Goal: Information Seeking & Learning: Learn about a topic

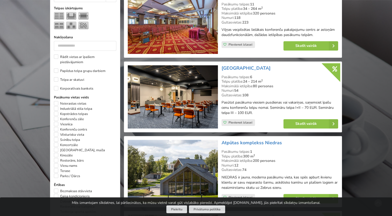
scroll to position [233, 0]
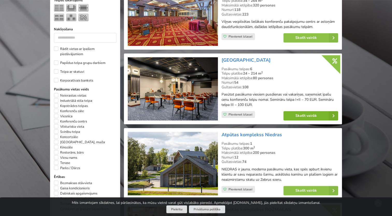
click at [295, 115] on link "Skatīt vairāk" at bounding box center [311, 115] width 55 height 9
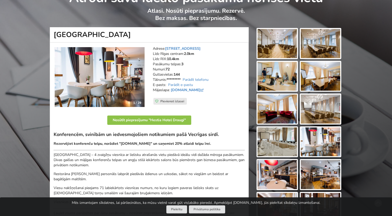
scroll to position [26, 0]
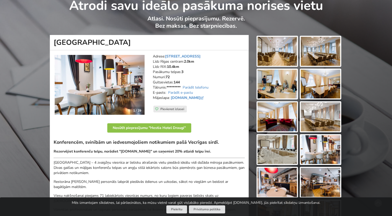
click at [281, 49] on img at bounding box center [277, 51] width 39 height 29
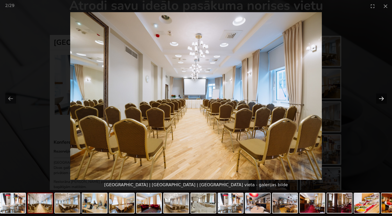
click at [382, 99] on button "Next slide" at bounding box center [381, 99] width 11 height 10
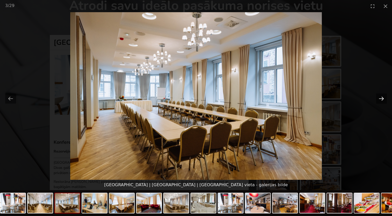
click at [382, 99] on button "Next slide" at bounding box center [381, 99] width 11 height 10
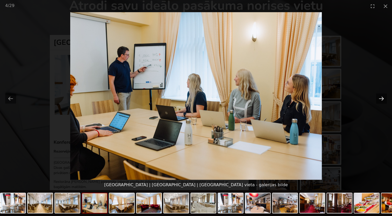
click at [382, 99] on button "Next slide" at bounding box center [381, 99] width 11 height 10
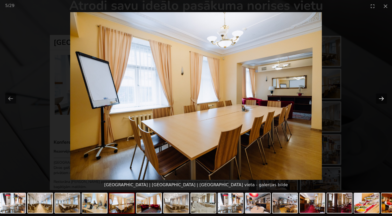
click at [382, 99] on button "Next slide" at bounding box center [381, 99] width 11 height 10
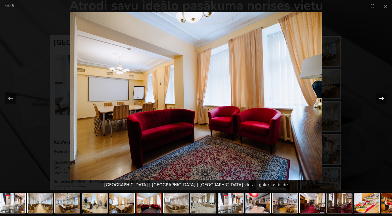
click at [382, 99] on button "Next slide" at bounding box center [381, 99] width 11 height 10
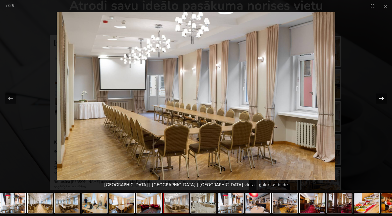
click at [382, 99] on button "Next slide" at bounding box center [381, 99] width 11 height 10
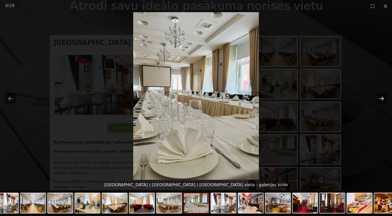
click at [382, 99] on button "Next slide" at bounding box center [381, 99] width 11 height 10
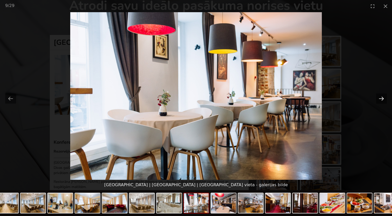
click at [382, 99] on button "Next slide" at bounding box center [381, 99] width 11 height 10
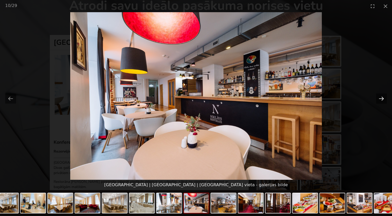
click at [381, 97] on button "Next slide" at bounding box center [381, 99] width 11 height 10
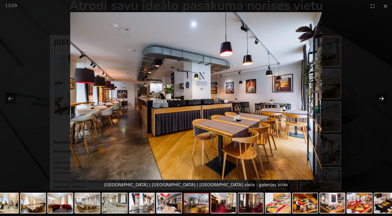
click at [381, 95] on button "Next slide" at bounding box center [381, 99] width 11 height 10
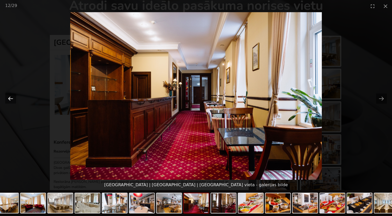
click at [11, 98] on button "Previous slide" at bounding box center [10, 99] width 11 height 10
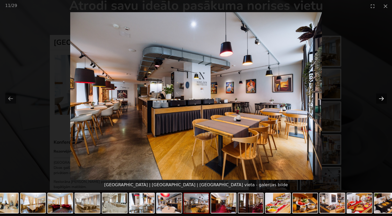
click at [381, 99] on button "Next slide" at bounding box center [381, 99] width 11 height 10
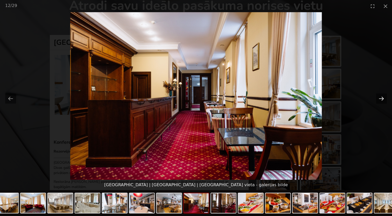
click at [381, 99] on button "Next slide" at bounding box center [381, 99] width 11 height 10
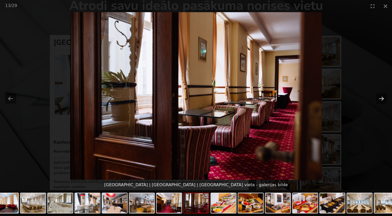
click at [381, 99] on button "Next slide" at bounding box center [381, 99] width 11 height 10
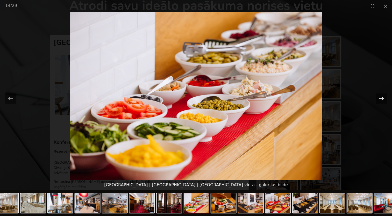
click at [381, 99] on button "Next slide" at bounding box center [381, 99] width 11 height 10
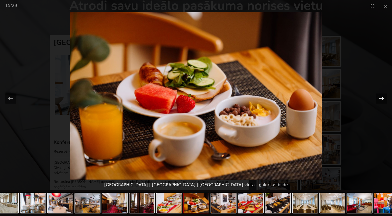
click at [381, 99] on button "Next slide" at bounding box center [381, 99] width 11 height 10
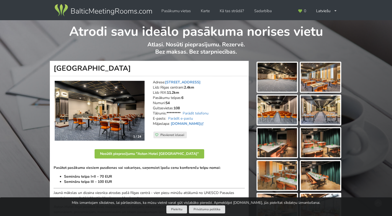
click at [279, 76] on img at bounding box center [277, 77] width 39 height 29
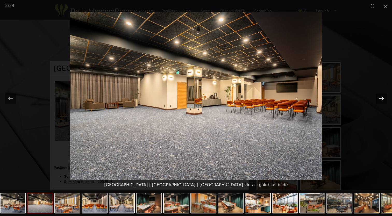
click at [379, 97] on button "Next slide" at bounding box center [381, 99] width 11 height 10
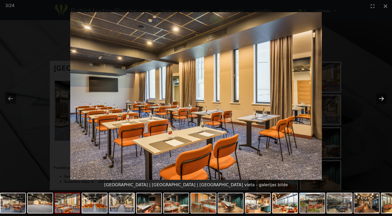
click at [379, 97] on button "Next slide" at bounding box center [381, 99] width 11 height 10
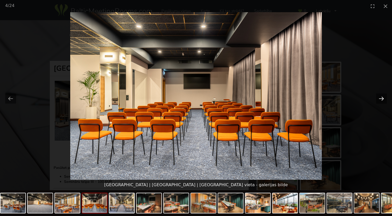
click at [379, 97] on button "Next slide" at bounding box center [381, 99] width 11 height 10
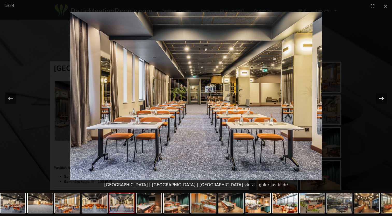
click at [379, 97] on button "Next slide" at bounding box center [381, 99] width 11 height 10
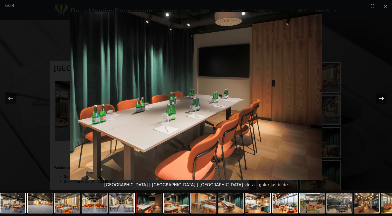
click at [379, 97] on button "Next slide" at bounding box center [381, 99] width 11 height 10
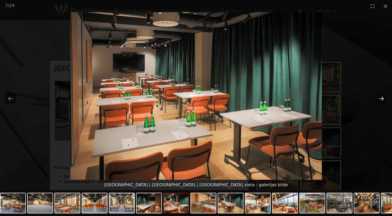
click at [379, 97] on button "Next slide" at bounding box center [381, 99] width 11 height 10
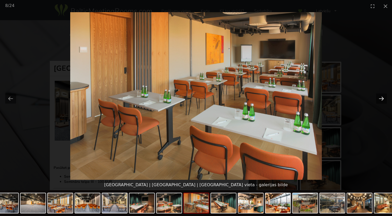
click at [378, 97] on button "Next slide" at bounding box center [381, 99] width 11 height 10
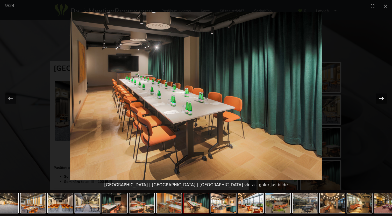
click at [378, 97] on button "Next slide" at bounding box center [381, 99] width 11 height 10
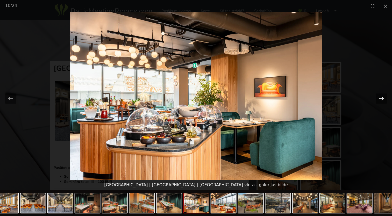
click at [378, 97] on button "Next slide" at bounding box center [381, 99] width 11 height 10
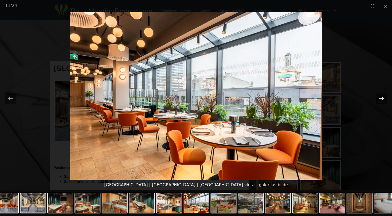
click at [378, 97] on button "Next slide" at bounding box center [381, 99] width 11 height 10
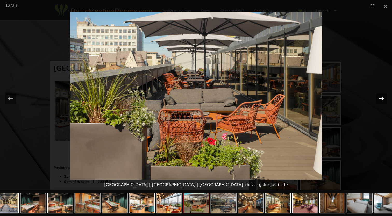
click at [378, 97] on button "Next slide" at bounding box center [381, 99] width 11 height 10
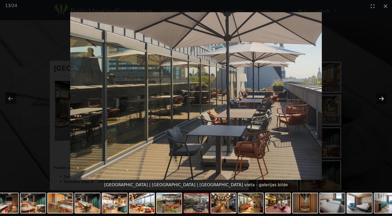
click at [378, 97] on button "Next slide" at bounding box center [381, 99] width 11 height 10
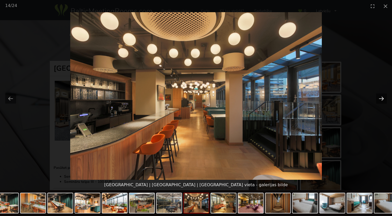
click at [378, 97] on button "Next slide" at bounding box center [381, 99] width 11 height 10
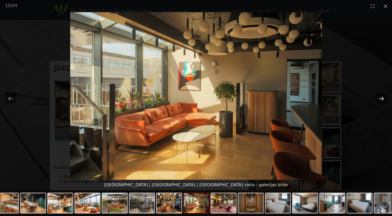
click at [378, 97] on button "Next slide" at bounding box center [381, 99] width 11 height 10
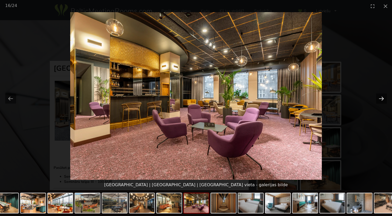
click at [378, 97] on button "Next slide" at bounding box center [381, 99] width 11 height 10
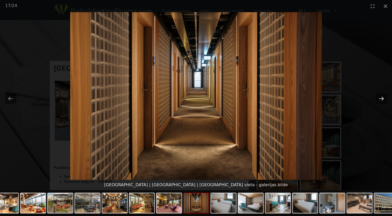
click at [378, 97] on button "Next slide" at bounding box center [381, 99] width 11 height 10
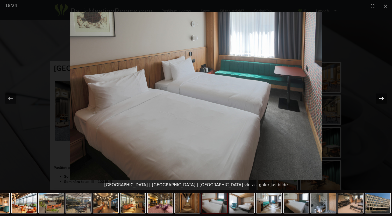
click at [377, 97] on button "Next slide" at bounding box center [381, 99] width 11 height 10
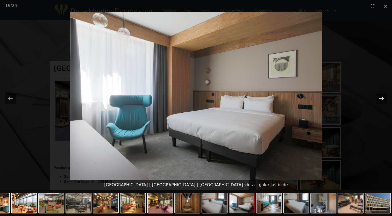
click at [379, 98] on button "Next slide" at bounding box center [381, 99] width 11 height 10
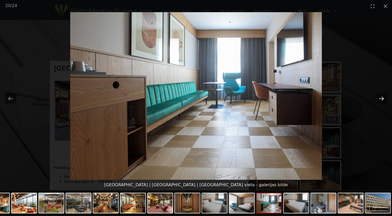
click at [383, 99] on button "Next slide" at bounding box center [381, 99] width 11 height 10
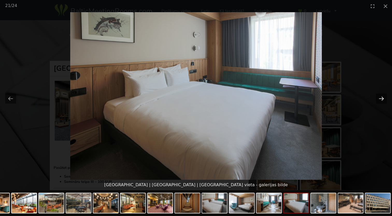
click at [383, 99] on button "Next slide" at bounding box center [381, 99] width 11 height 10
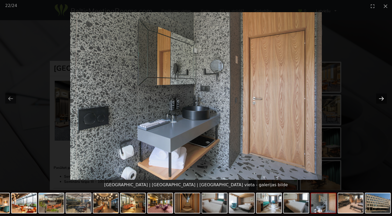
click at [382, 99] on button "Next slide" at bounding box center [381, 99] width 11 height 10
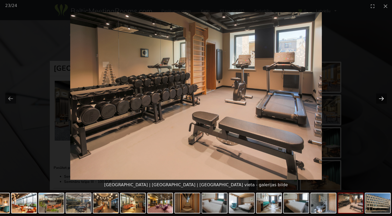
click at [381, 100] on button "Next slide" at bounding box center [381, 99] width 11 height 10
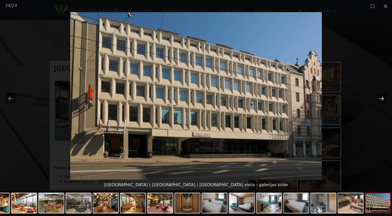
click at [382, 99] on button "Next slide" at bounding box center [381, 99] width 11 height 10
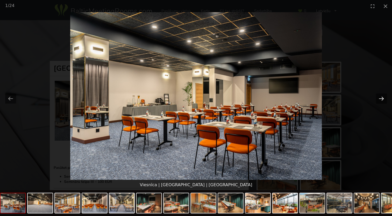
click at [380, 97] on button "Next slide" at bounding box center [381, 99] width 11 height 10
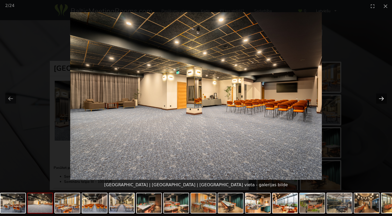
click at [382, 98] on button "Next slide" at bounding box center [381, 99] width 11 height 10
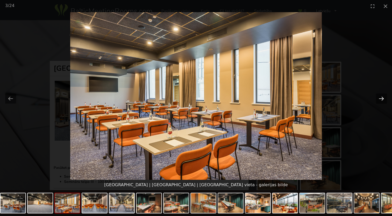
click at [380, 100] on button "Next slide" at bounding box center [381, 99] width 11 height 10
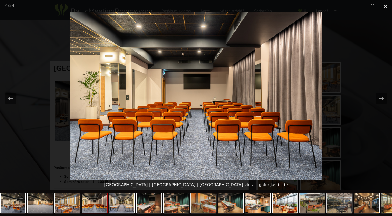
click at [386, 5] on button "Close gallery" at bounding box center [385, 6] width 13 height 12
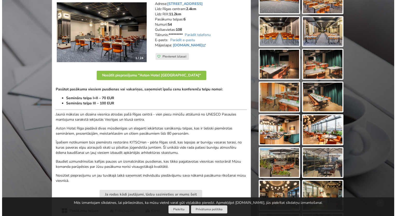
scroll to position [52, 0]
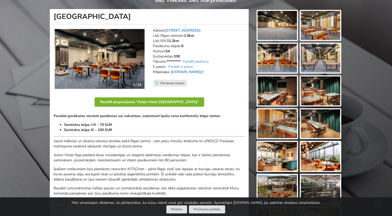
click at [140, 100] on button "Nosūtīt pieprasījumu "Aston Hotel Riga"" at bounding box center [150, 101] width 110 height 9
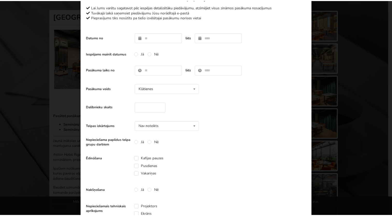
scroll to position [0, 0]
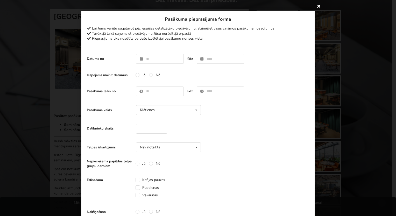
click at [315, 5] on icon at bounding box center [319, 6] width 8 height 8
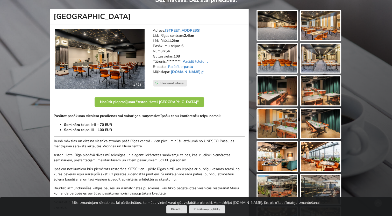
click at [180, 66] on link "Parādīt e-pastu" at bounding box center [180, 66] width 25 height 5
click at [187, 67] on link "sales@astonhotelriga.com" at bounding box center [197, 66] width 63 height 5
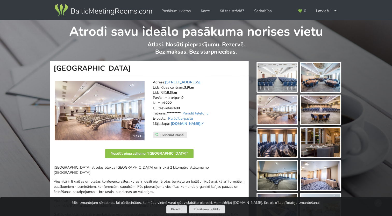
click at [279, 83] on img at bounding box center [277, 77] width 39 height 29
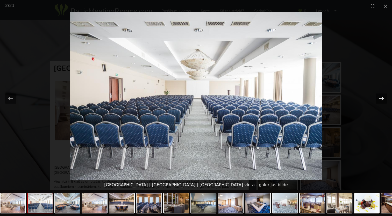
click at [382, 99] on button "Next slide" at bounding box center [381, 99] width 11 height 10
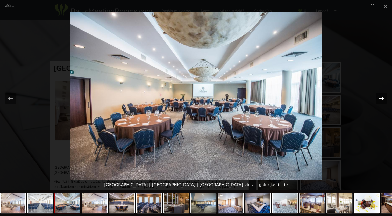
click at [382, 99] on button "Next slide" at bounding box center [381, 99] width 11 height 10
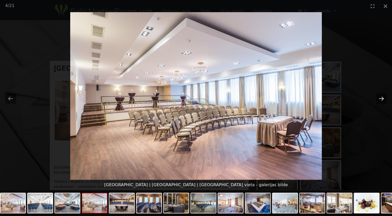
click at [382, 99] on button "Next slide" at bounding box center [381, 99] width 11 height 10
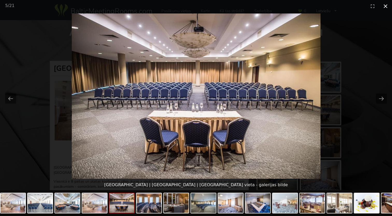
click at [388, 4] on button "Close gallery" at bounding box center [385, 6] width 13 height 12
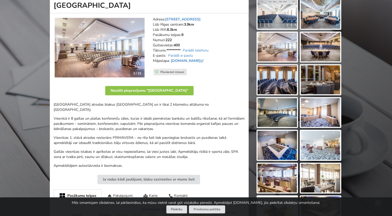
scroll to position [26, 0]
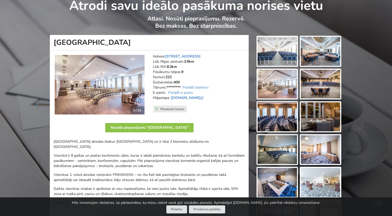
click at [285, 59] on img at bounding box center [277, 51] width 39 height 29
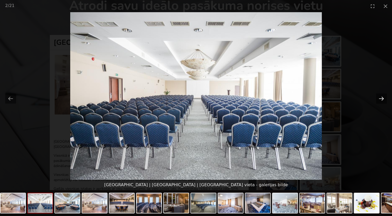
click at [382, 100] on button "Next slide" at bounding box center [381, 99] width 11 height 10
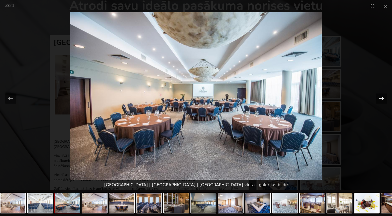
click at [383, 97] on button "Next slide" at bounding box center [381, 99] width 11 height 10
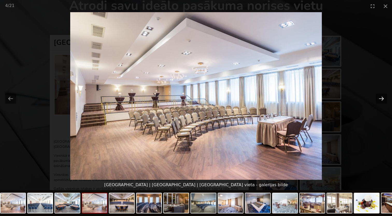
click at [382, 97] on button "Next slide" at bounding box center [381, 99] width 11 height 10
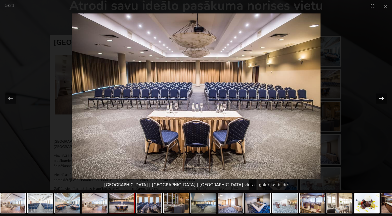
click at [382, 97] on button "Next slide" at bounding box center [381, 99] width 11 height 10
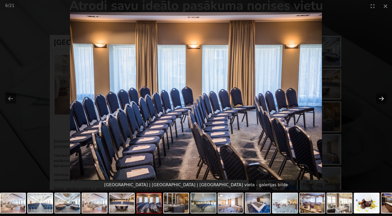
click at [381, 96] on button "Next slide" at bounding box center [381, 99] width 11 height 10
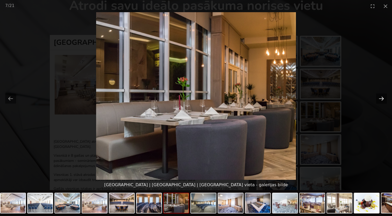
click at [381, 97] on button "Next slide" at bounding box center [381, 99] width 11 height 10
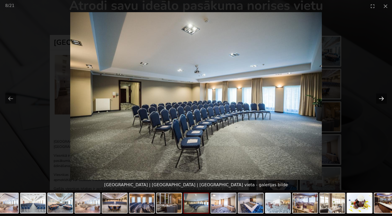
click at [381, 97] on button "Next slide" at bounding box center [381, 99] width 11 height 10
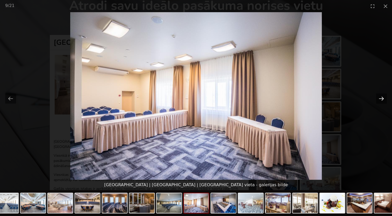
click at [381, 97] on button "Next slide" at bounding box center [381, 99] width 11 height 10
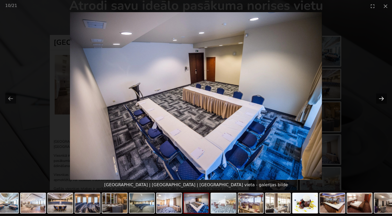
click at [381, 97] on button "Next slide" at bounding box center [381, 99] width 11 height 10
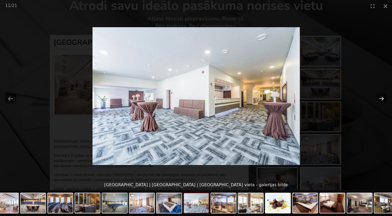
click at [381, 96] on button "Next slide" at bounding box center [381, 99] width 11 height 10
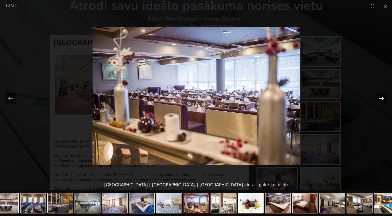
click at [382, 96] on button "Next slide" at bounding box center [381, 99] width 11 height 10
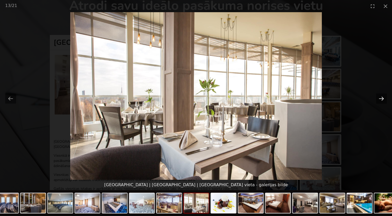
click at [382, 98] on button "Next slide" at bounding box center [381, 99] width 11 height 10
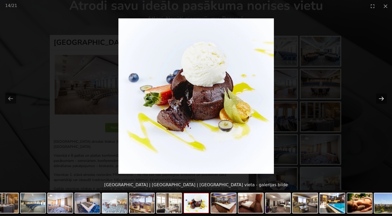
click at [382, 100] on button "Next slide" at bounding box center [381, 99] width 11 height 10
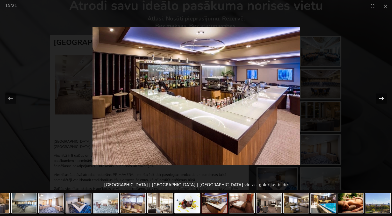
click at [382, 100] on button "Next slide" at bounding box center [381, 99] width 11 height 10
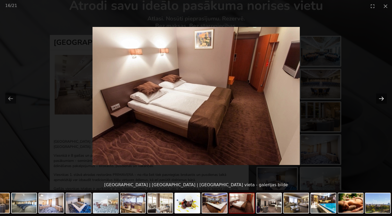
click at [382, 101] on button "Next slide" at bounding box center [381, 99] width 11 height 10
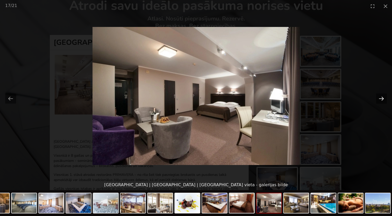
click at [381, 98] on button "Next slide" at bounding box center [381, 99] width 11 height 10
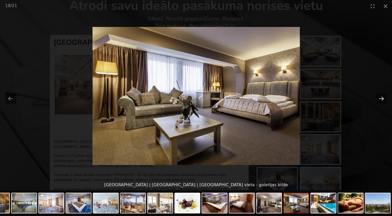
click at [384, 100] on button "Next slide" at bounding box center [381, 99] width 11 height 10
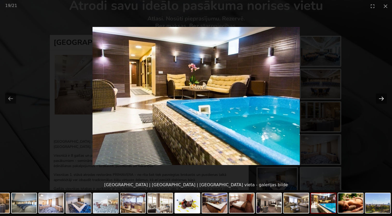
click at [384, 98] on button "Next slide" at bounding box center [381, 99] width 11 height 10
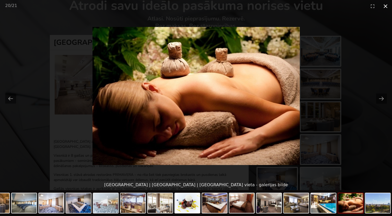
click at [386, 9] on button "Close gallery" at bounding box center [385, 6] width 13 height 12
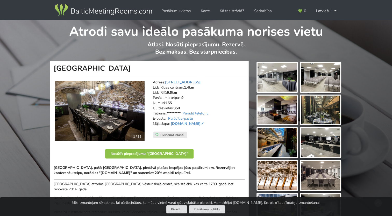
click at [279, 86] on img at bounding box center [277, 77] width 39 height 29
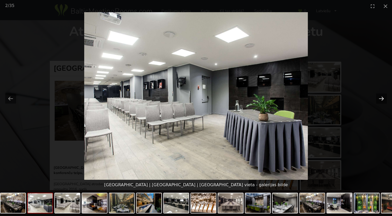
click at [380, 99] on button "Next slide" at bounding box center [381, 99] width 11 height 10
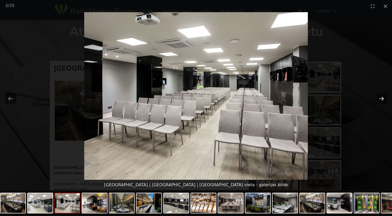
click at [380, 99] on button "Next slide" at bounding box center [381, 99] width 11 height 10
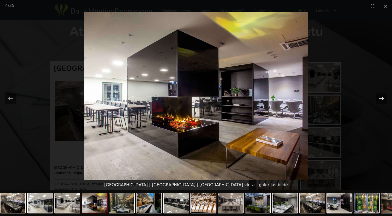
click at [382, 97] on button "Next slide" at bounding box center [381, 99] width 11 height 10
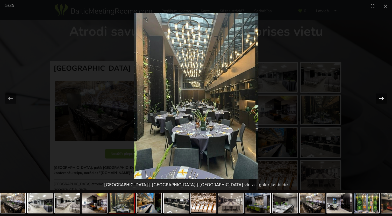
click at [382, 97] on button "Next slide" at bounding box center [381, 99] width 11 height 10
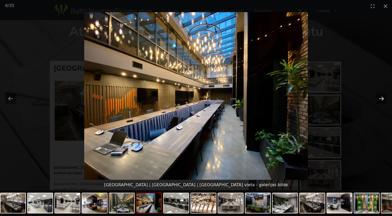
click at [382, 97] on button "Next slide" at bounding box center [381, 99] width 11 height 10
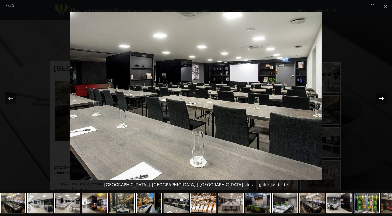
click at [382, 97] on button "Next slide" at bounding box center [381, 99] width 11 height 10
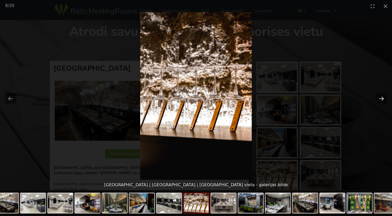
click at [382, 97] on button "Next slide" at bounding box center [381, 99] width 11 height 10
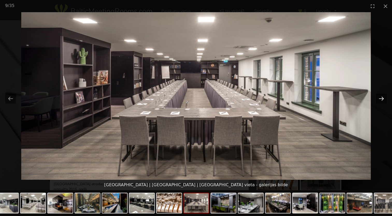
click at [382, 97] on button "Next slide" at bounding box center [381, 99] width 11 height 10
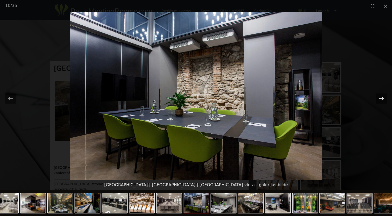
click at [382, 97] on button "Next slide" at bounding box center [381, 99] width 11 height 10
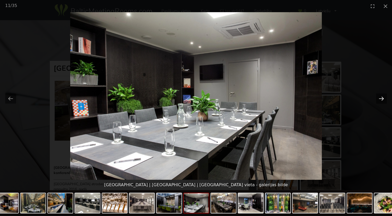
click at [382, 99] on button "Next slide" at bounding box center [381, 99] width 11 height 10
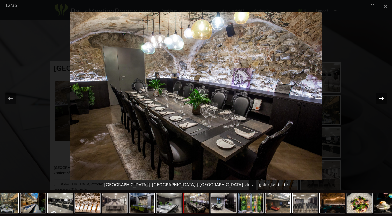
click at [382, 99] on button "Next slide" at bounding box center [381, 99] width 11 height 10
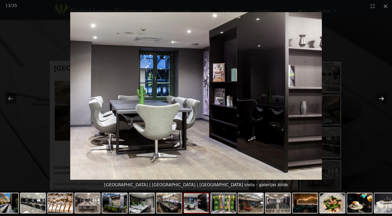
click at [382, 99] on button "Next slide" at bounding box center [381, 99] width 11 height 10
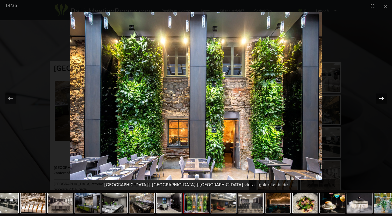
click at [382, 99] on button "Next slide" at bounding box center [381, 99] width 11 height 10
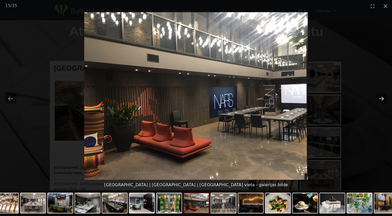
click at [382, 99] on button "Next slide" at bounding box center [381, 99] width 11 height 10
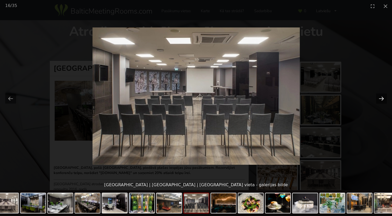
click at [382, 99] on button "Next slide" at bounding box center [381, 99] width 11 height 10
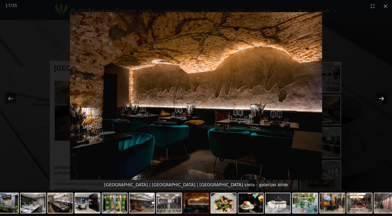
click at [382, 99] on button "Next slide" at bounding box center [381, 99] width 11 height 10
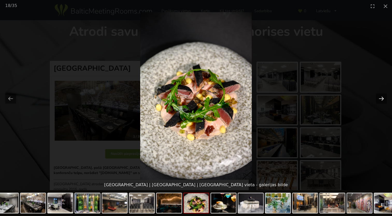
click at [382, 99] on button "Next slide" at bounding box center [381, 99] width 11 height 10
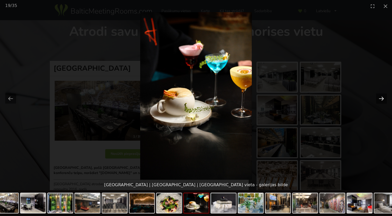
click at [382, 99] on button "Next slide" at bounding box center [381, 99] width 11 height 10
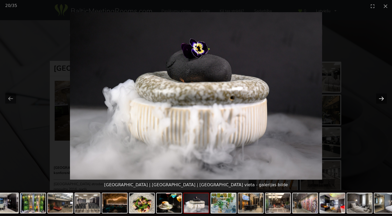
click at [382, 99] on button "Next slide" at bounding box center [381, 99] width 11 height 10
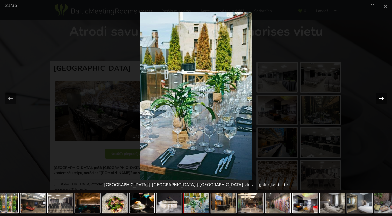
click at [382, 99] on button "Next slide" at bounding box center [381, 99] width 11 height 10
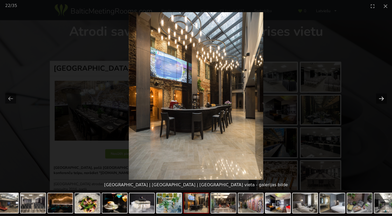
click at [382, 99] on button "Next slide" at bounding box center [381, 99] width 11 height 10
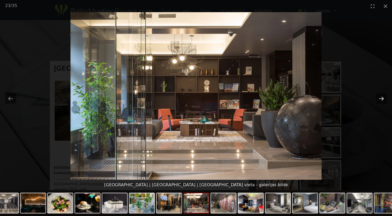
click at [380, 97] on button "Next slide" at bounding box center [381, 99] width 11 height 10
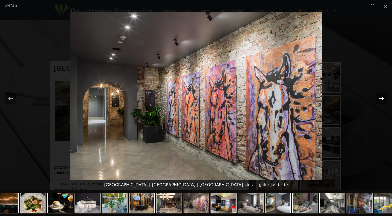
click at [380, 97] on button "Next slide" at bounding box center [381, 99] width 11 height 10
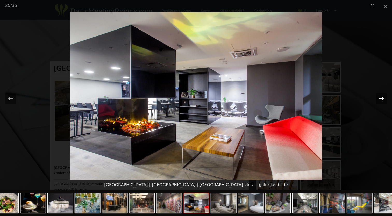
click at [380, 97] on button "Next slide" at bounding box center [381, 99] width 11 height 10
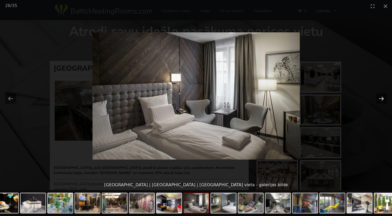
click at [380, 97] on button "Next slide" at bounding box center [381, 99] width 11 height 10
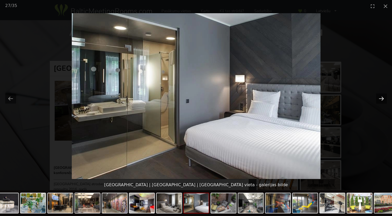
click at [380, 97] on button "Next slide" at bounding box center [381, 99] width 11 height 10
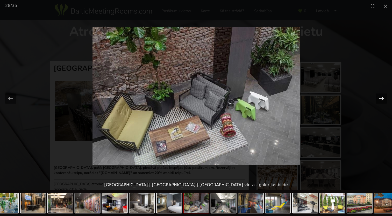
click at [380, 97] on button "Next slide" at bounding box center [381, 99] width 11 height 10
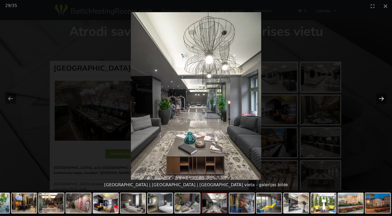
click at [380, 97] on button "Next slide" at bounding box center [381, 99] width 11 height 10
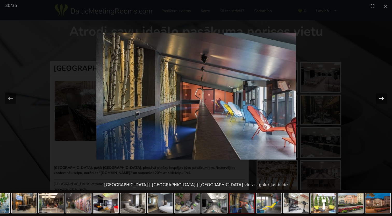
click at [381, 97] on button "Next slide" at bounding box center [381, 99] width 11 height 10
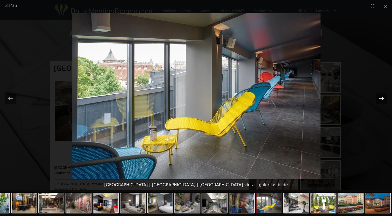
click at [381, 97] on button "Next slide" at bounding box center [381, 99] width 11 height 10
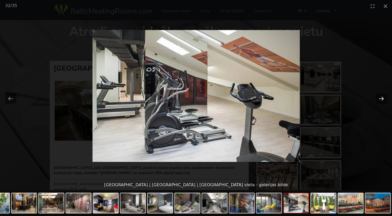
click at [381, 97] on button "Next slide" at bounding box center [381, 99] width 11 height 10
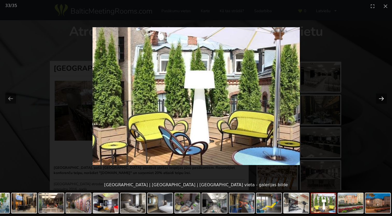
click at [381, 97] on button "Next slide" at bounding box center [381, 99] width 11 height 10
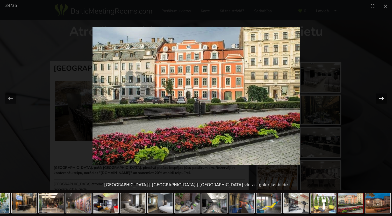
click at [381, 97] on button "Next slide" at bounding box center [381, 99] width 11 height 10
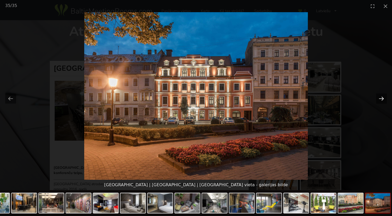
click at [381, 97] on button "Next slide" at bounding box center [381, 99] width 11 height 10
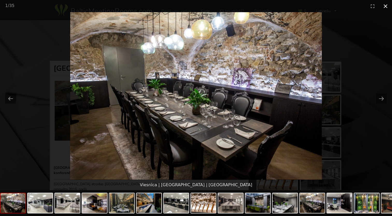
click at [384, 5] on button "Close gallery" at bounding box center [385, 6] width 13 height 12
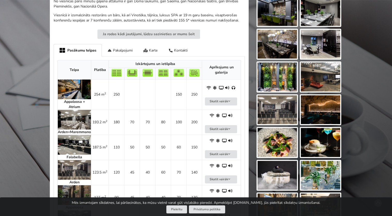
scroll to position [207, 0]
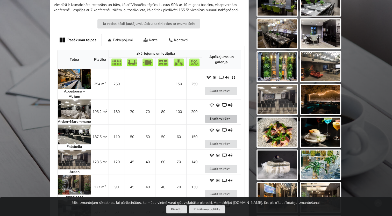
click at [211, 118] on button "Skatīt vairāk" at bounding box center [221, 119] width 32 height 8
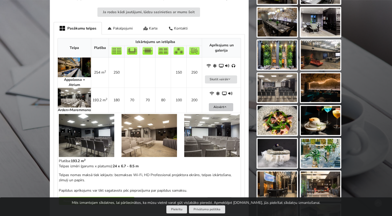
scroll to position [156, 0]
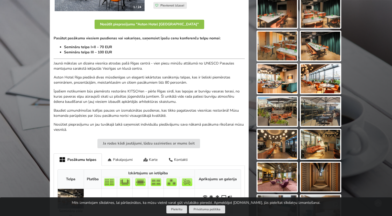
scroll to position [259, 0]
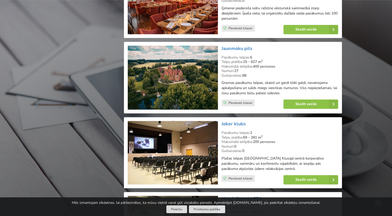
scroll to position [2385, 0]
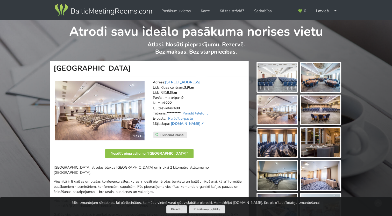
click at [278, 81] on img at bounding box center [277, 77] width 39 height 29
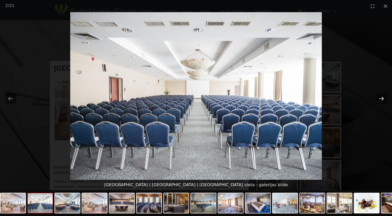
click at [381, 98] on button "Next slide" at bounding box center [381, 99] width 11 height 10
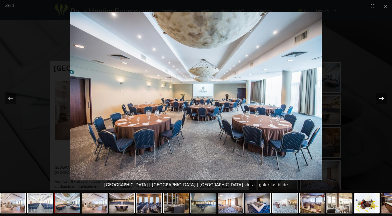
click at [381, 98] on button "Next slide" at bounding box center [381, 99] width 11 height 10
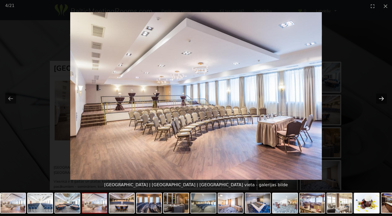
click at [381, 98] on button "Next slide" at bounding box center [381, 99] width 11 height 10
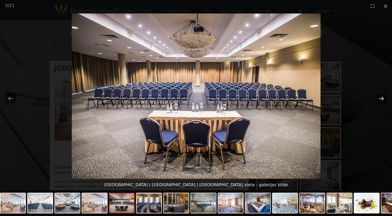
click at [381, 98] on button "Next slide" at bounding box center [381, 99] width 11 height 10
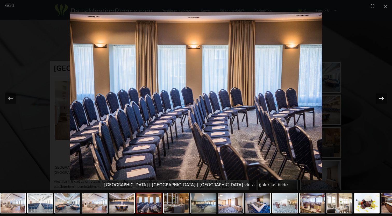
click at [381, 98] on button "Next slide" at bounding box center [381, 99] width 11 height 10
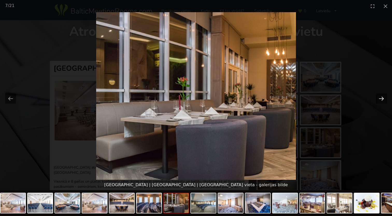
click at [381, 98] on button "Next slide" at bounding box center [381, 99] width 11 height 10
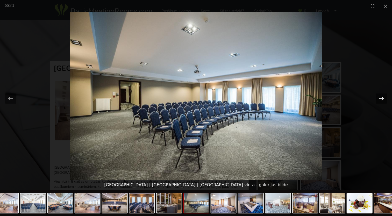
click at [381, 98] on button "Next slide" at bounding box center [381, 99] width 11 height 10
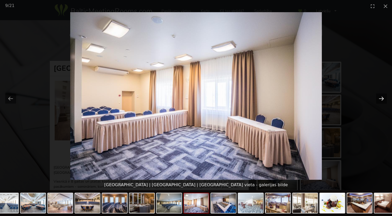
click at [381, 98] on button "Next slide" at bounding box center [381, 99] width 11 height 10
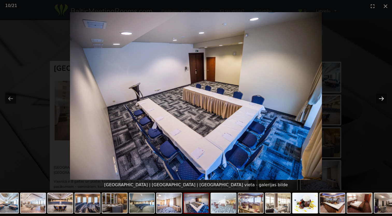
click at [383, 101] on button "Next slide" at bounding box center [381, 99] width 11 height 10
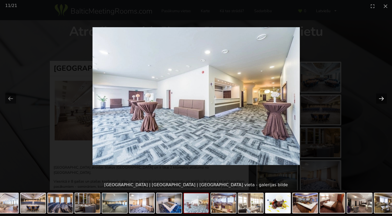
click at [383, 102] on button "Next slide" at bounding box center [381, 99] width 11 height 10
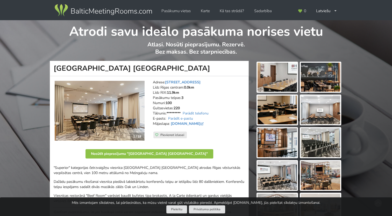
click at [278, 81] on img at bounding box center [277, 77] width 39 height 29
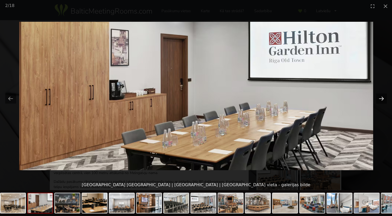
click at [381, 98] on button "Next slide" at bounding box center [381, 99] width 11 height 10
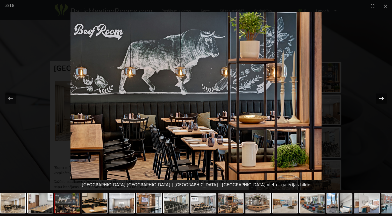
click at [381, 98] on button "Next slide" at bounding box center [381, 99] width 11 height 10
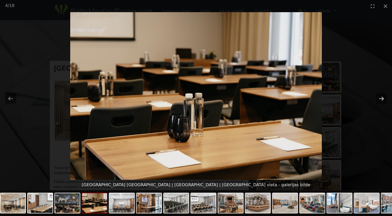
click at [381, 98] on button "Next slide" at bounding box center [381, 99] width 11 height 10
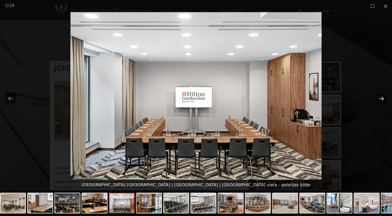
click at [381, 98] on button "Next slide" at bounding box center [381, 99] width 11 height 10
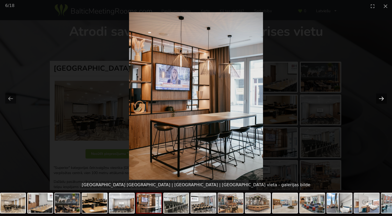
click at [381, 99] on button "Next slide" at bounding box center [381, 99] width 11 height 10
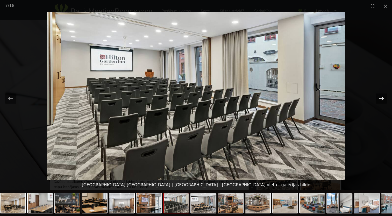
click at [381, 99] on button "Next slide" at bounding box center [381, 99] width 11 height 10
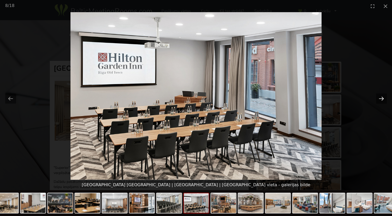
click at [381, 99] on button "Next slide" at bounding box center [381, 99] width 11 height 10
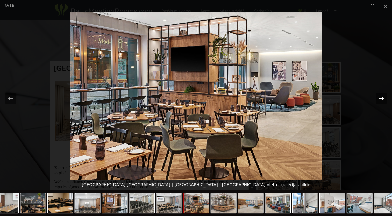
click at [381, 99] on button "Next slide" at bounding box center [381, 99] width 11 height 10
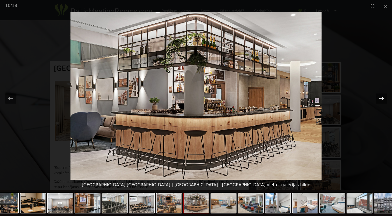
click at [381, 99] on button "Next slide" at bounding box center [381, 99] width 11 height 10
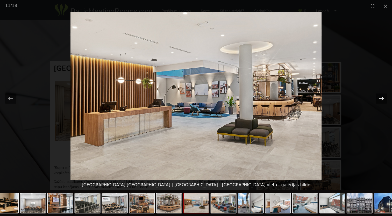
click at [381, 99] on button "Next slide" at bounding box center [381, 99] width 11 height 10
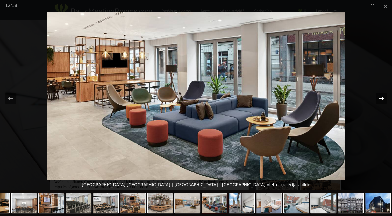
click at [381, 99] on button "Next slide" at bounding box center [381, 99] width 11 height 10
